Goal: Task Accomplishment & Management: Use online tool/utility

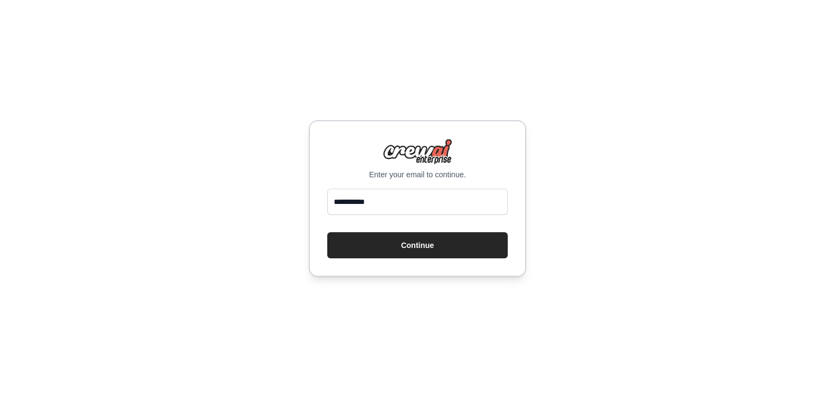
type input "**********"
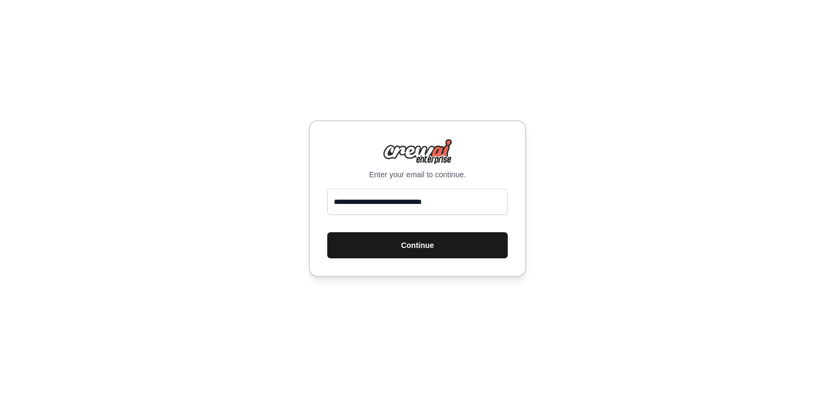
click at [426, 251] on button "Continue" at bounding box center [417, 245] width 181 height 26
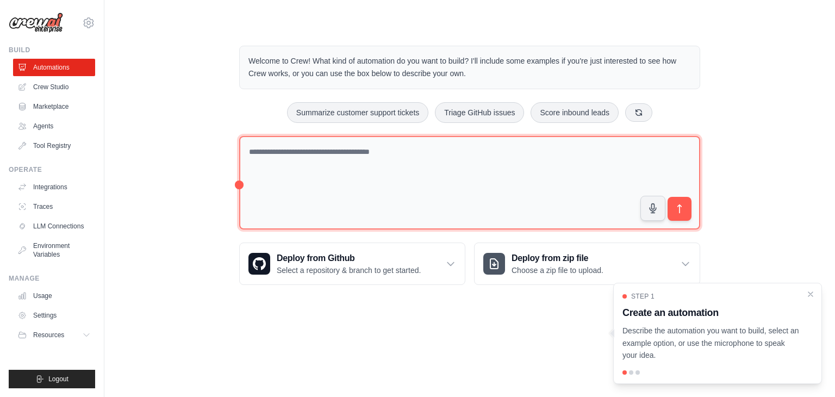
click at [316, 156] on textarea at bounding box center [469, 183] width 461 height 94
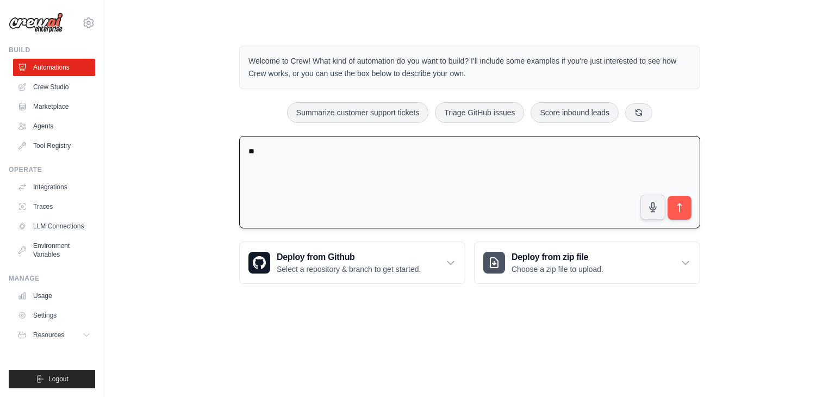
type textarea "*"
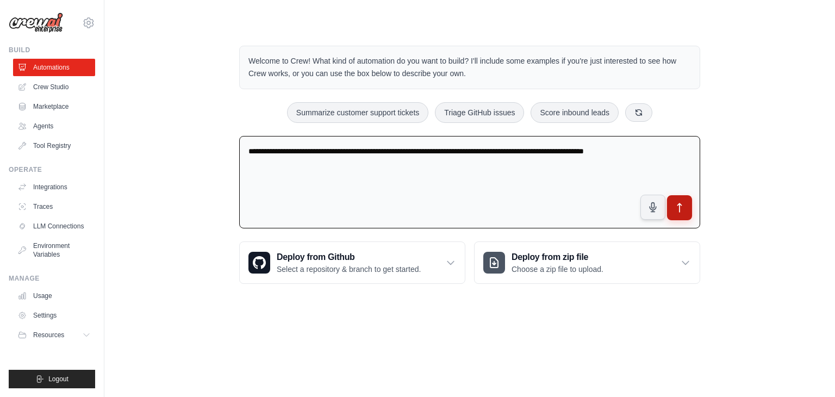
type textarea "**********"
click at [670, 214] on button "submit" at bounding box center [679, 207] width 25 height 25
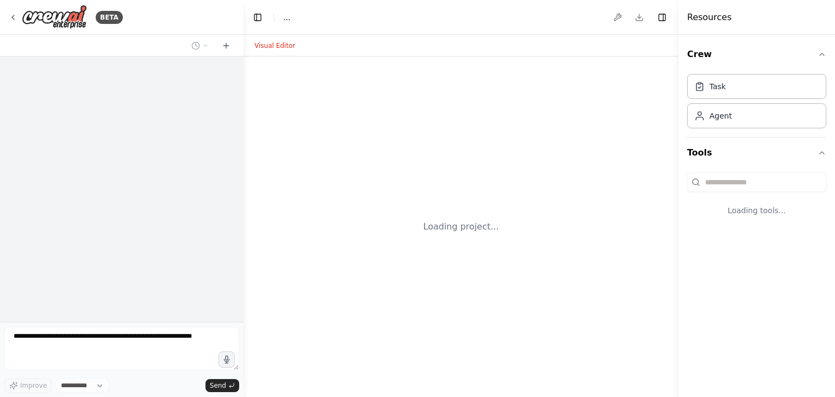
select select "****"
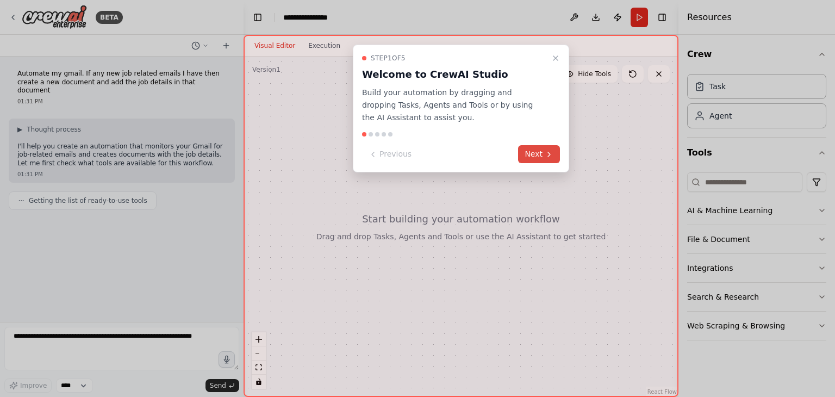
click at [544, 156] on button "Next" at bounding box center [539, 154] width 42 height 18
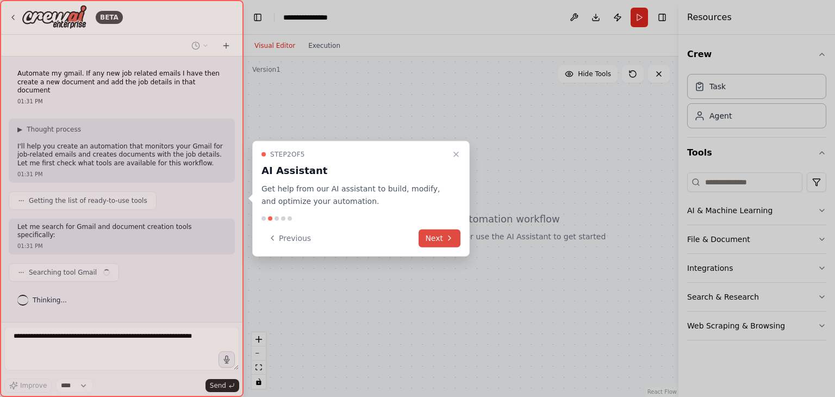
click at [438, 240] on button "Next" at bounding box center [440, 238] width 42 height 18
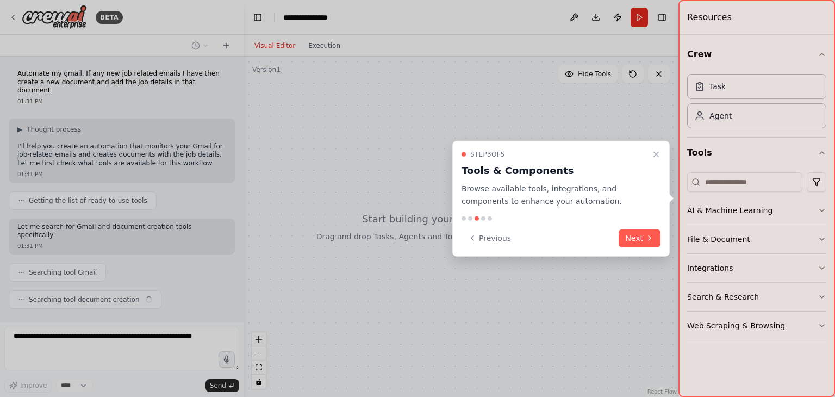
scroll to position [5, 0]
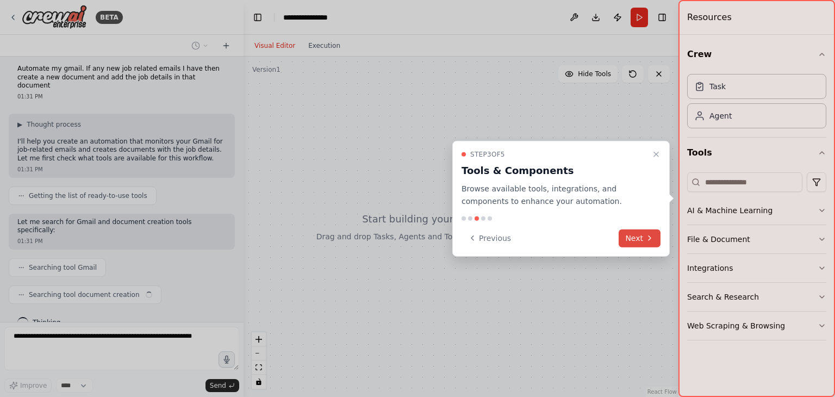
click at [635, 242] on button "Next" at bounding box center [640, 238] width 42 height 18
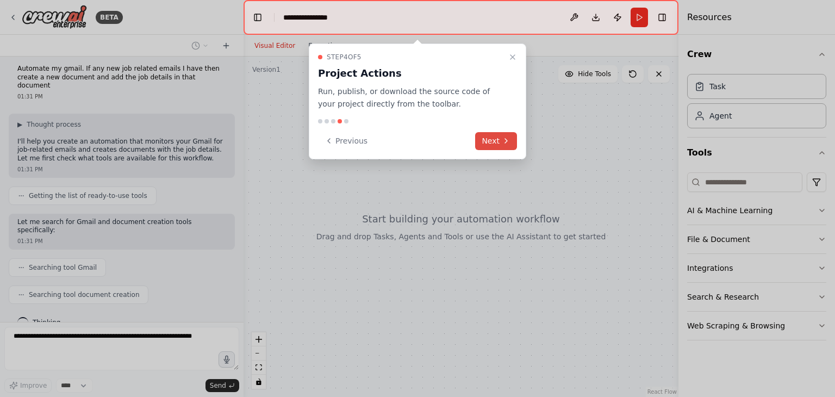
click at [505, 143] on icon at bounding box center [506, 141] width 2 height 4
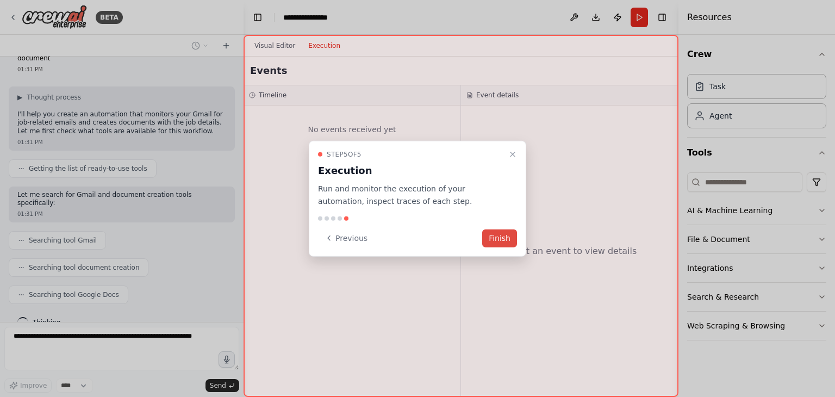
click at [494, 238] on button "Finish" at bounding box center [499, 238] width 35 height 18
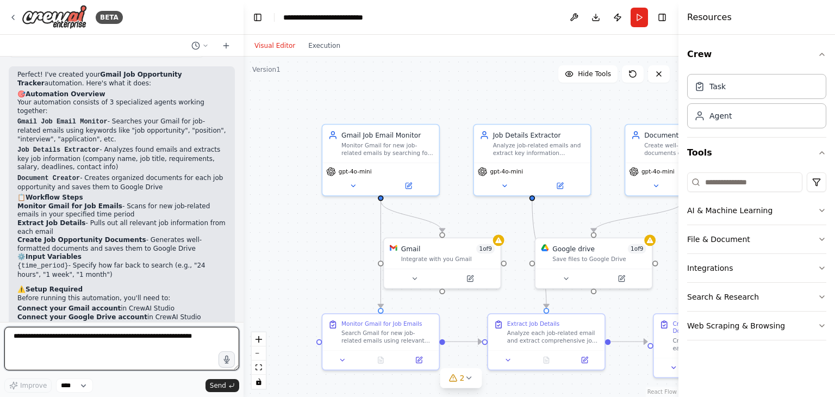
scroll to position [826, 0]
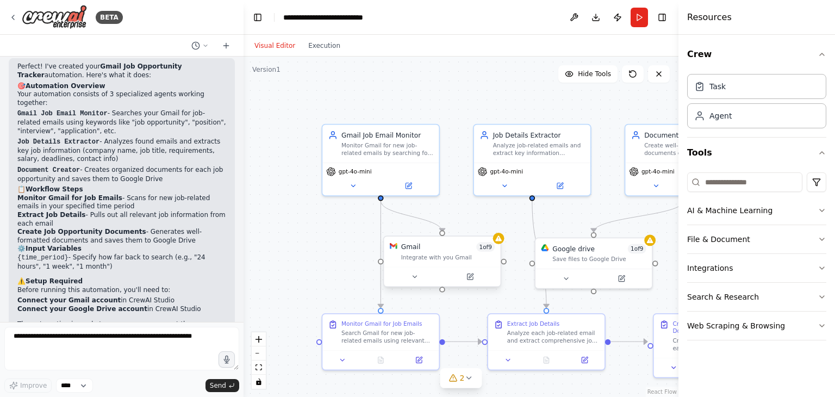
click at [496, 255] on div "Gmail 1 of 9 Integrate with you Gmail" at bounding box center [442, 252] width 116 height 30
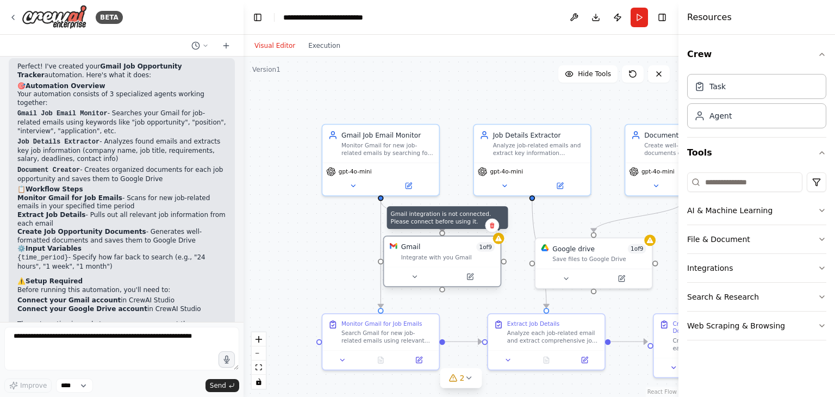
click at [500, 241] on icon at bounding box center [499, 238] width 7 height 5
click at [471, 280] on icon at bounding box center [470, 277] width 8 height 8
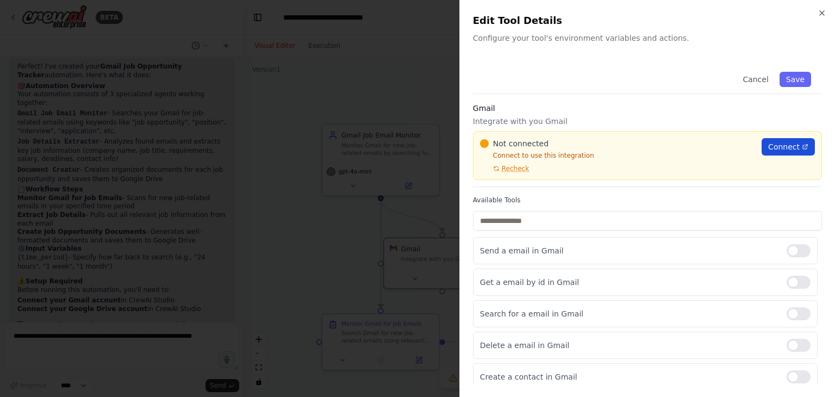
click at [783, 147] on span "Connect" at bounding box center [785, 146] width 32 height 11
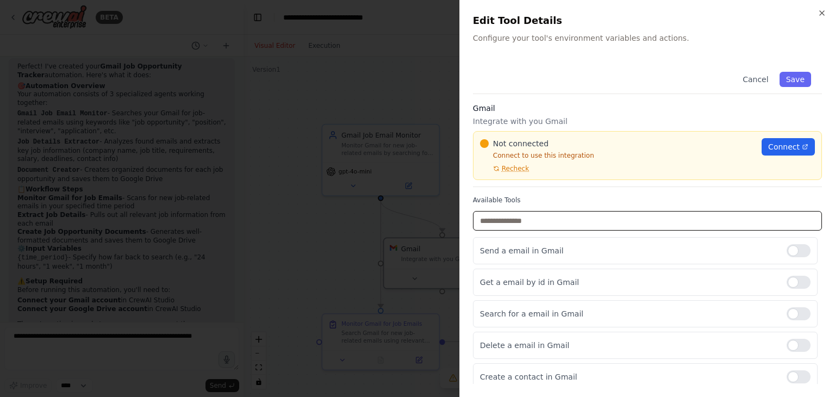
click at [651, 222] on input "text" at bounding box center [647, 221] width 349 height 20
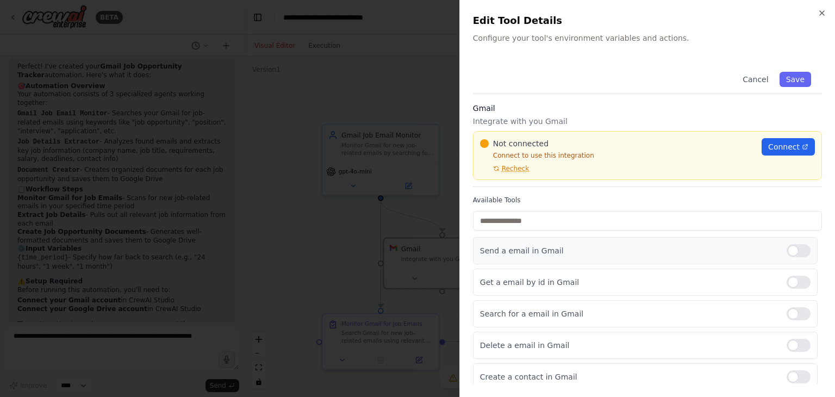
click at [529, 252] on p "Send a email in Gmail" at bounding box center [629, 250] width 298 height 11
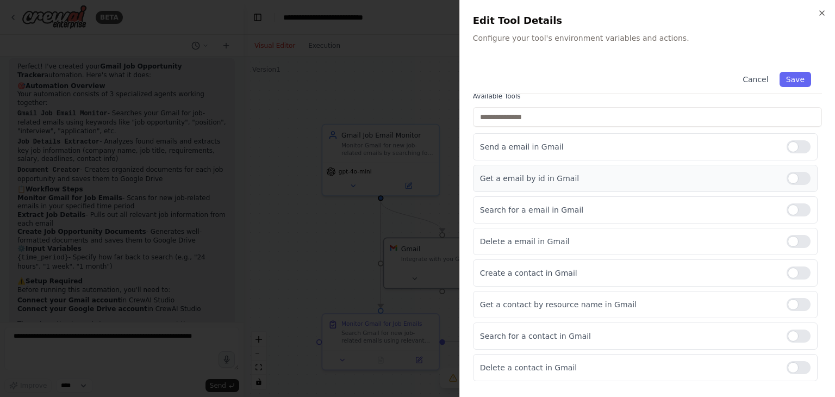
scroll to position [109, 0]
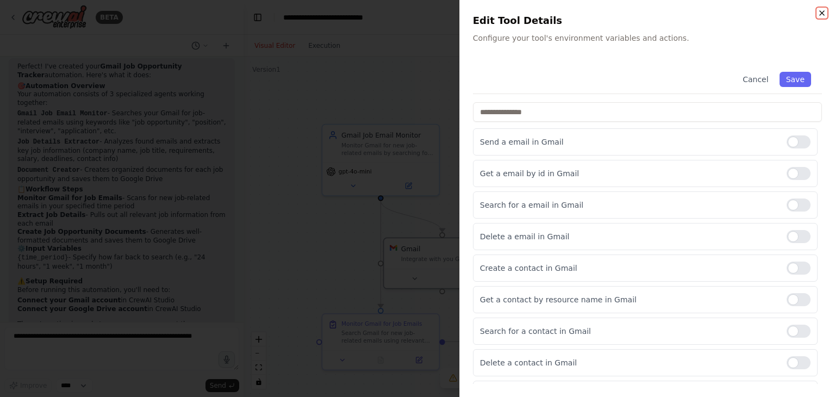
click at [821, 13] on icon "button" at bounding box center [822, 13] width 9 height 9
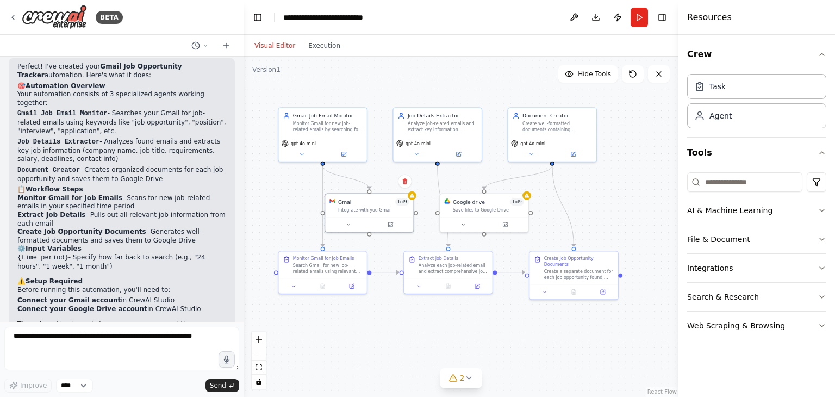
drag, startPoint x: 557, startPoint y: 352, endPoint x: 472, endPoint y: 318, distance: 91.8
click at [472, 318] on div ".deletable-edge-delete-btn { width: 20px; height: 20px; border: 0px solid #ffff…" at bounding box center [461, 227] width 435 height 341
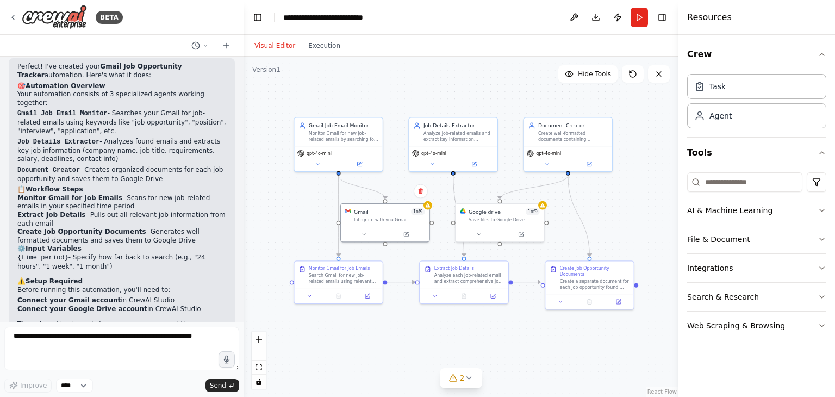
drag, startPoint x: 331, startPoint y: 312, endPoint x: 346, endPoint y: 321, distance: 18.6
click at [346, 321] on div ".deletable-edge-delete-btn { width: 20px; height: 20px; border: 0px solid #ffff…" at bounding box center [461, 227] width 435 height 341
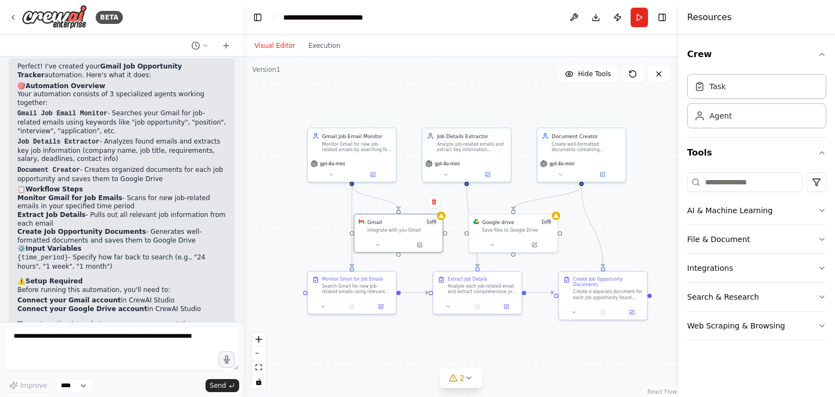
drag, startPoint x: 402, startPoint y: 336, endPoint x: 416, endPoint y: 350, distance: 19.6
click at [416, 350] on div ".deletable-edge-delete-btn { width: 20px; height: 20px; border: 0px solid #ffff…" at bounding box center [461, 227] width 435 height 341
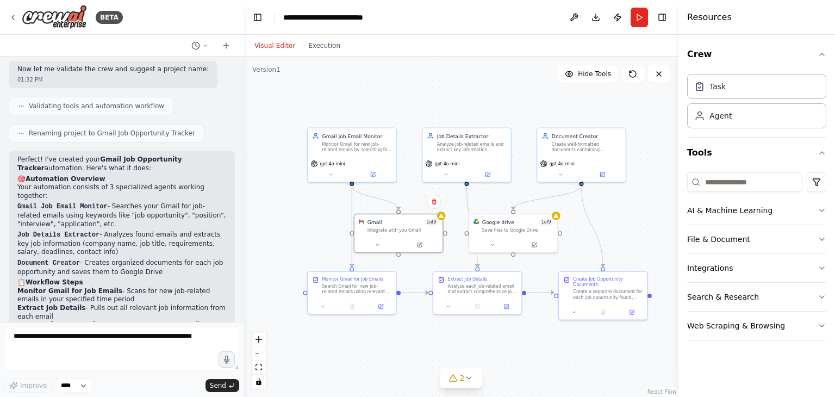
scroll to position [717, 0]
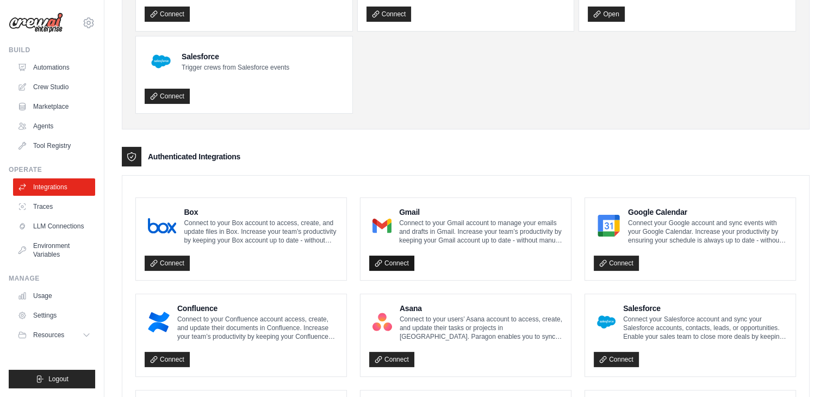
scroll to position [129, 0]
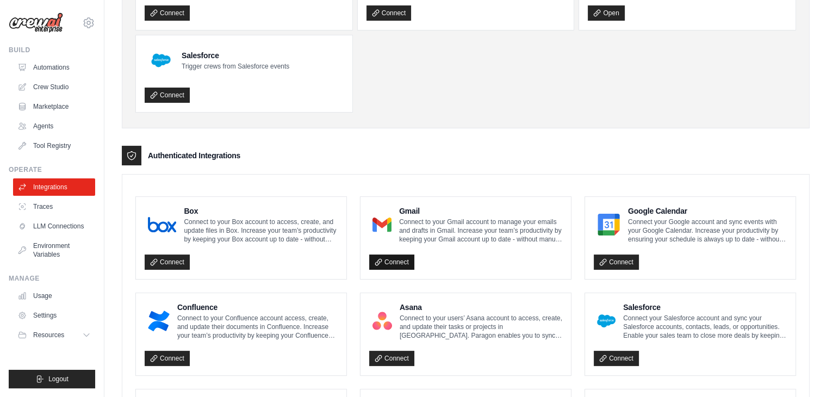
click at [391, 262] on link "Connect" at bounding box center [391, 262] width 45 height 15
